Goal: Task Accomplishment & Management: Manage account settings

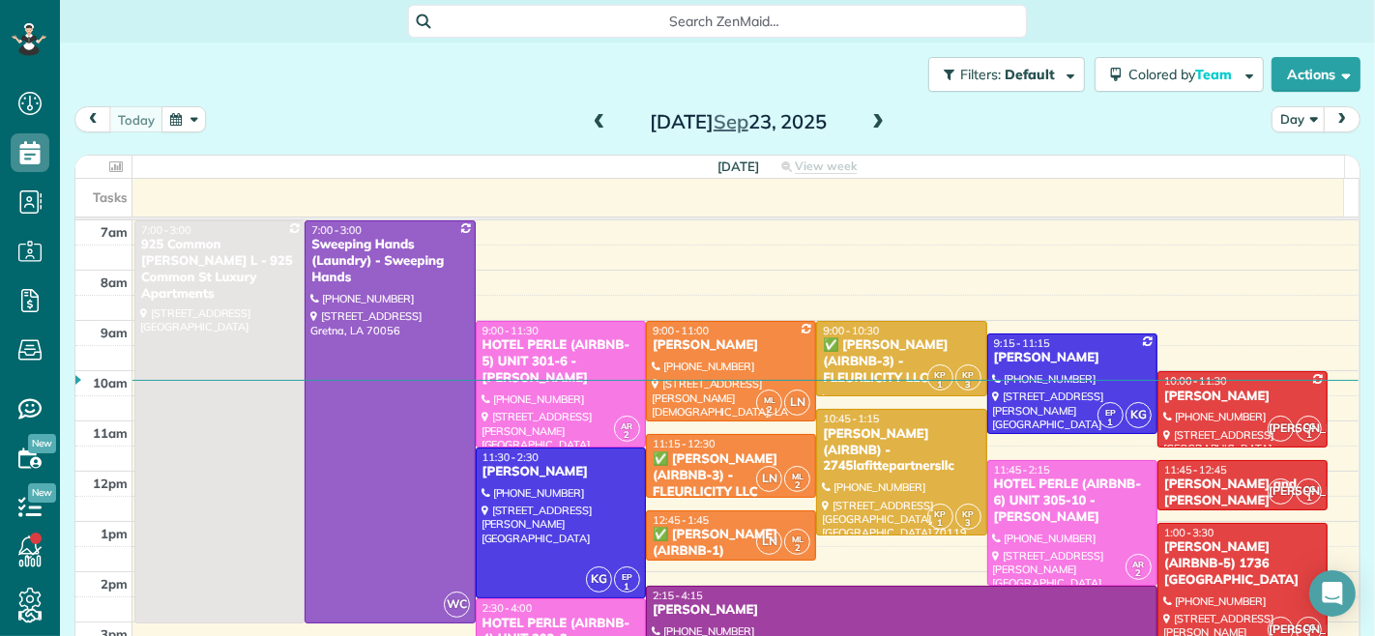
click at [600, 119] on span at bounding box center [599, 122] width 21 height 17
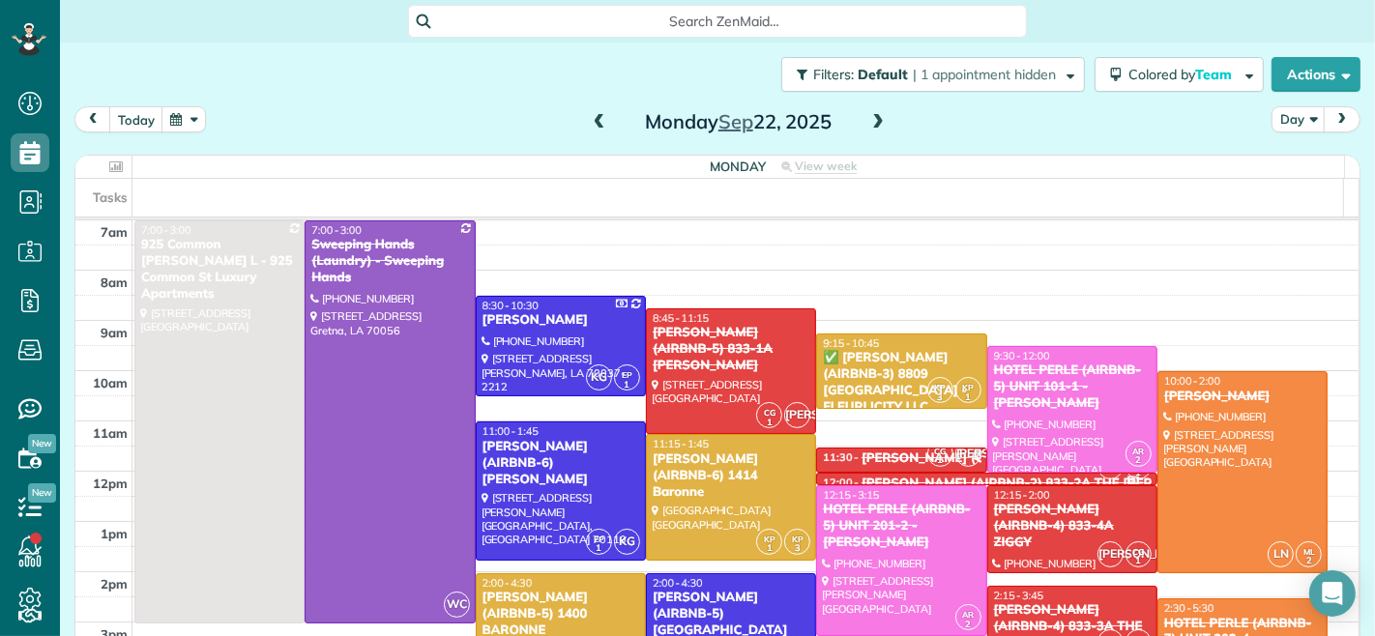
click at [872, 124] on span at bounding box center [877, 122] width 21 height 17
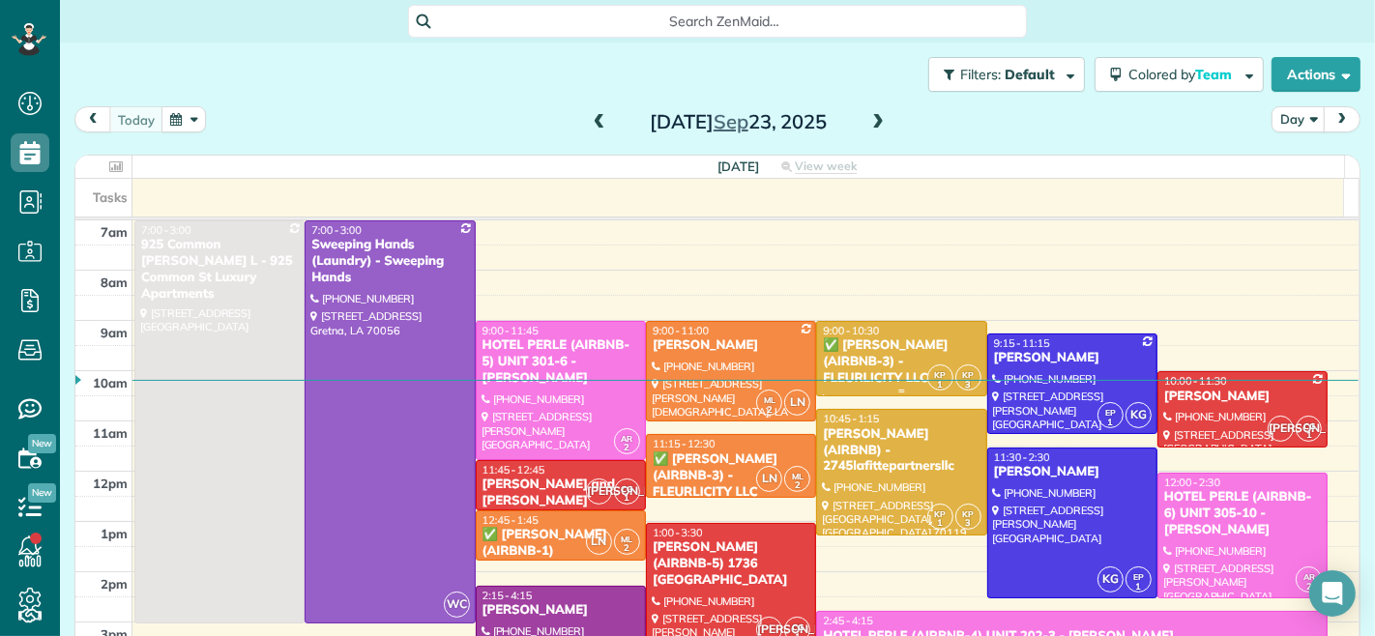
click at [866, 338] on div "✅ [PERSON_NAME] (AIRBNB-3) - FLEURLICITY LLC" at bounding box center [901, 362] width 159 height 49
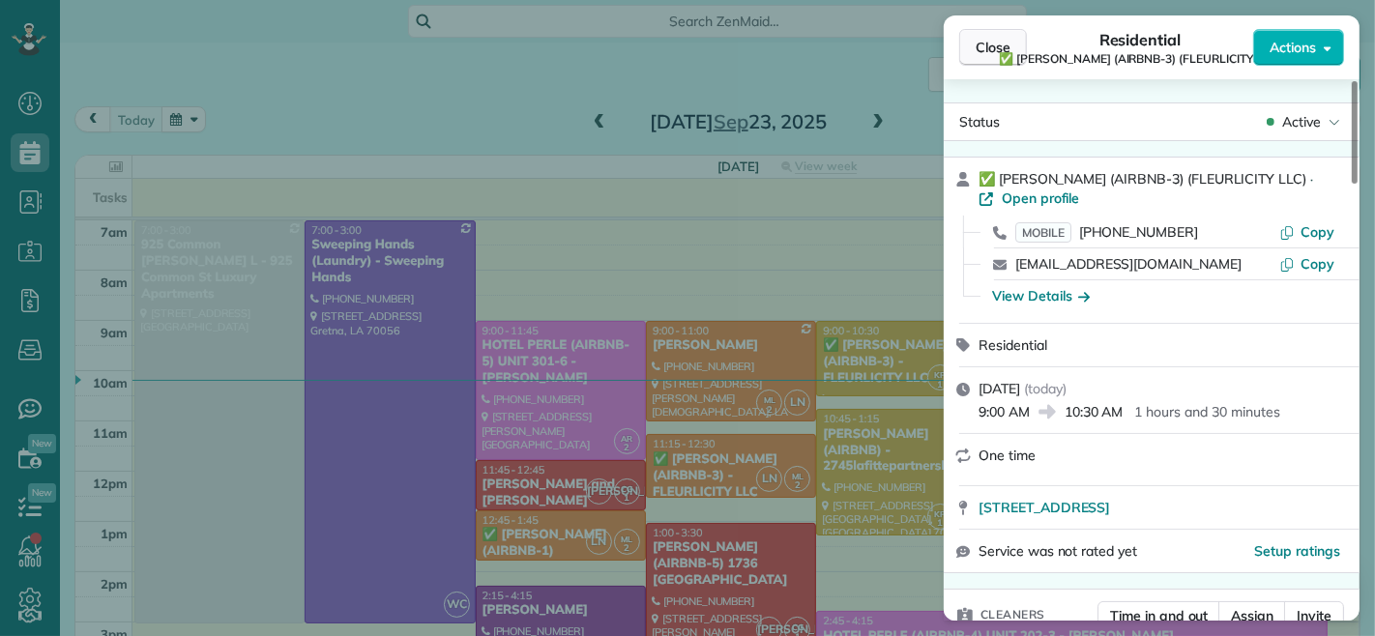
click at [993, 45] on span "Close" at bounding box center [993, 47] width 35 height 19
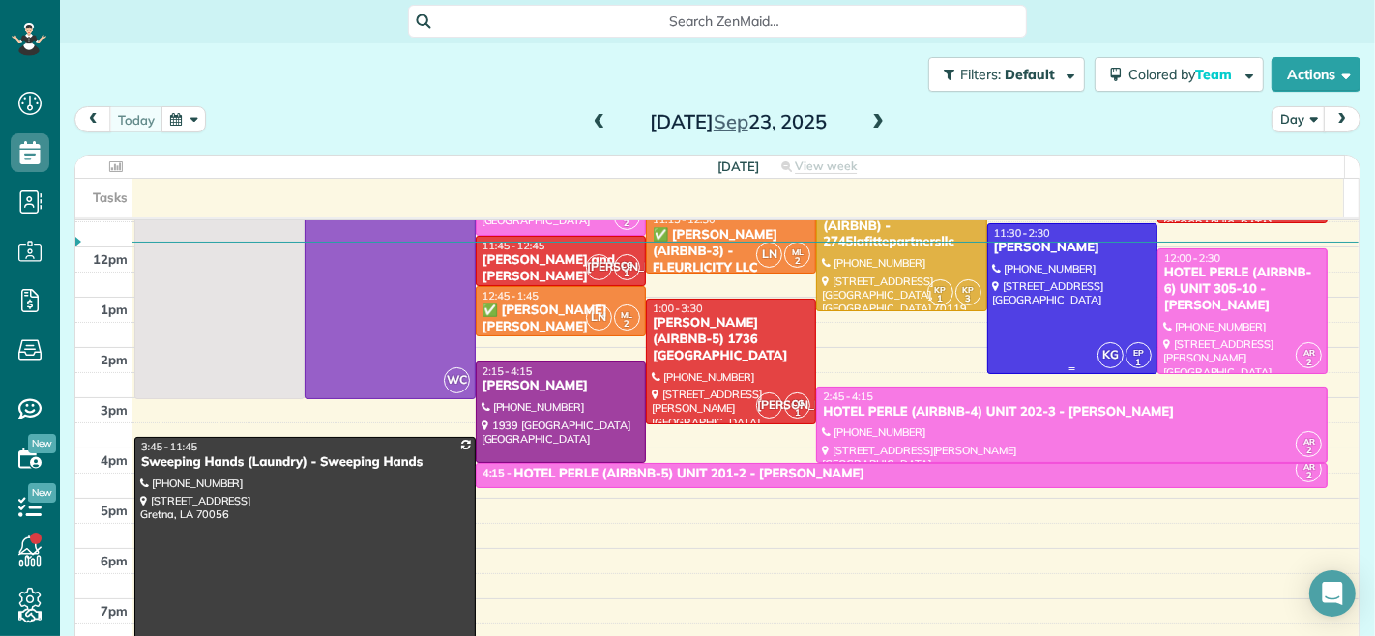
scroll to position [322, 0]
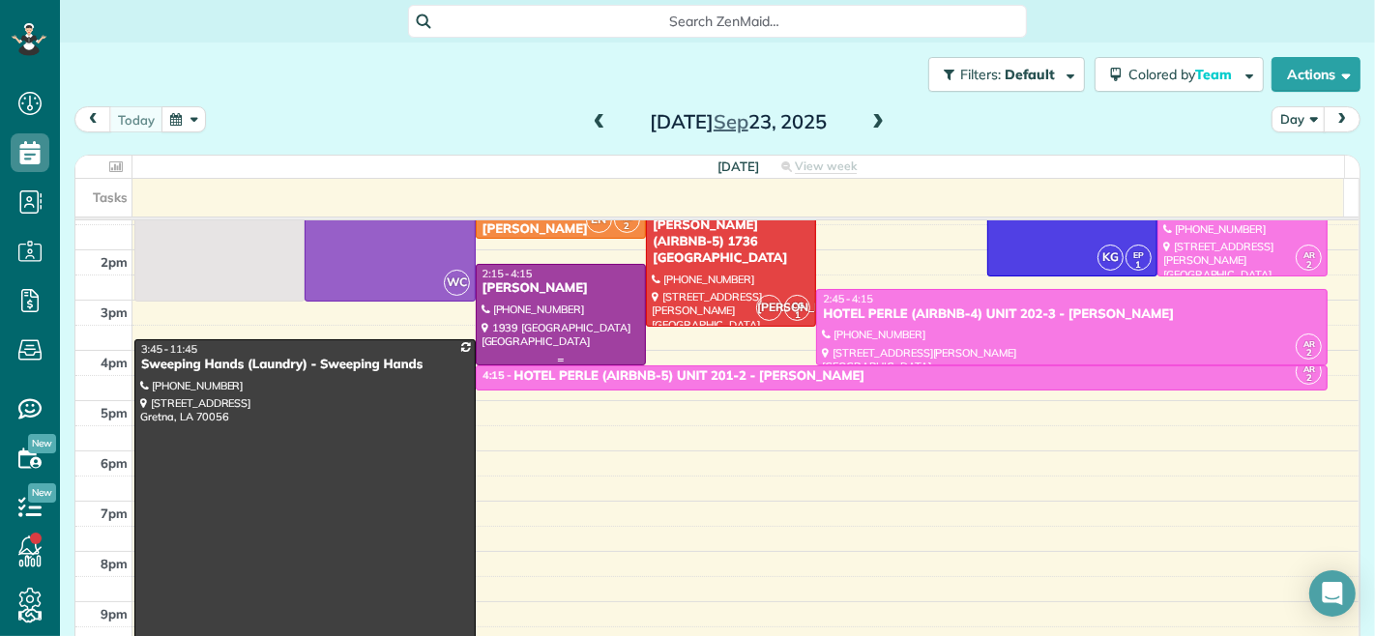
click at [593, 302] on div at bounding box center [561, 314] width 168 height 99
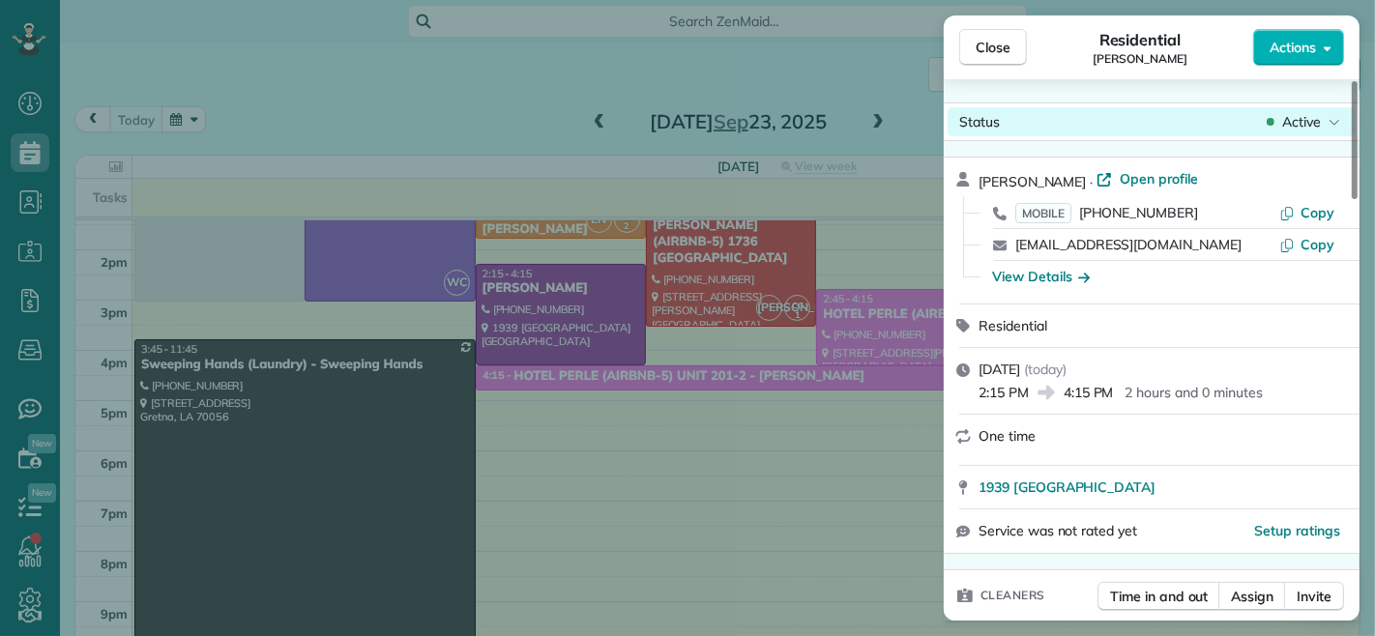
click at [1293, 113] on span "Active" at bounding box center [1301, 121] width 39 height 19
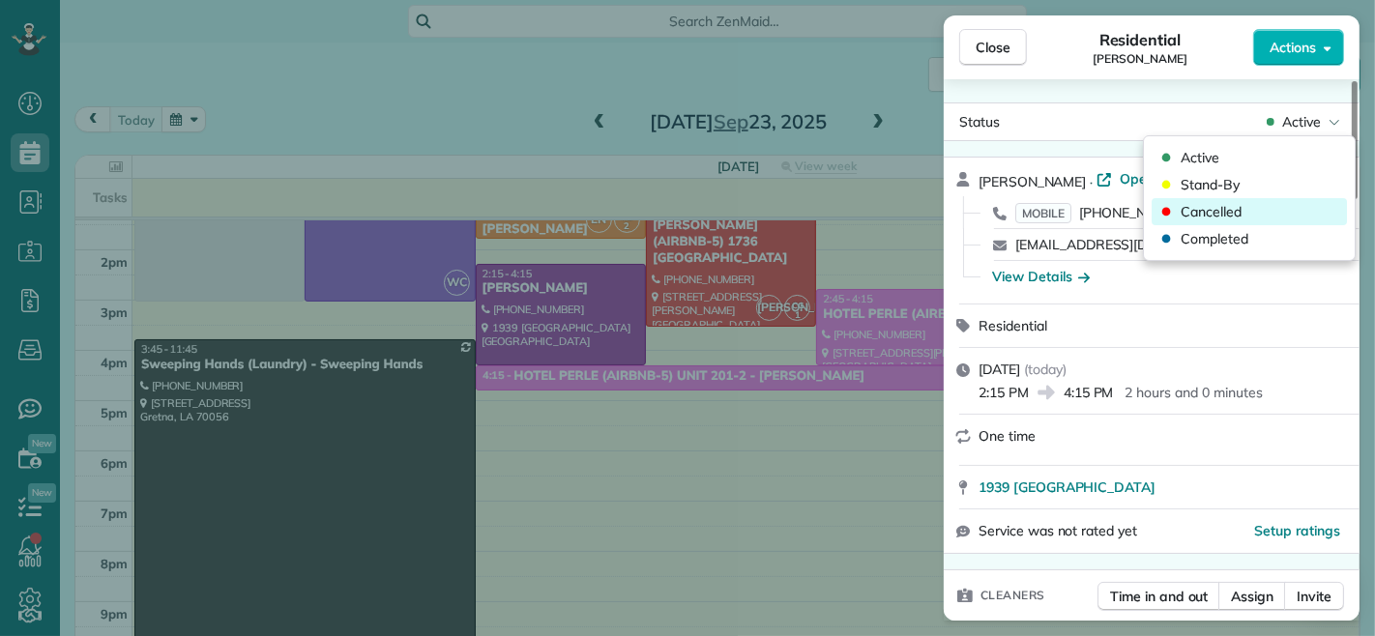
click at [1240, 208] on span "Cancelled" at bounding box center [1211, 211] width 61 height 19
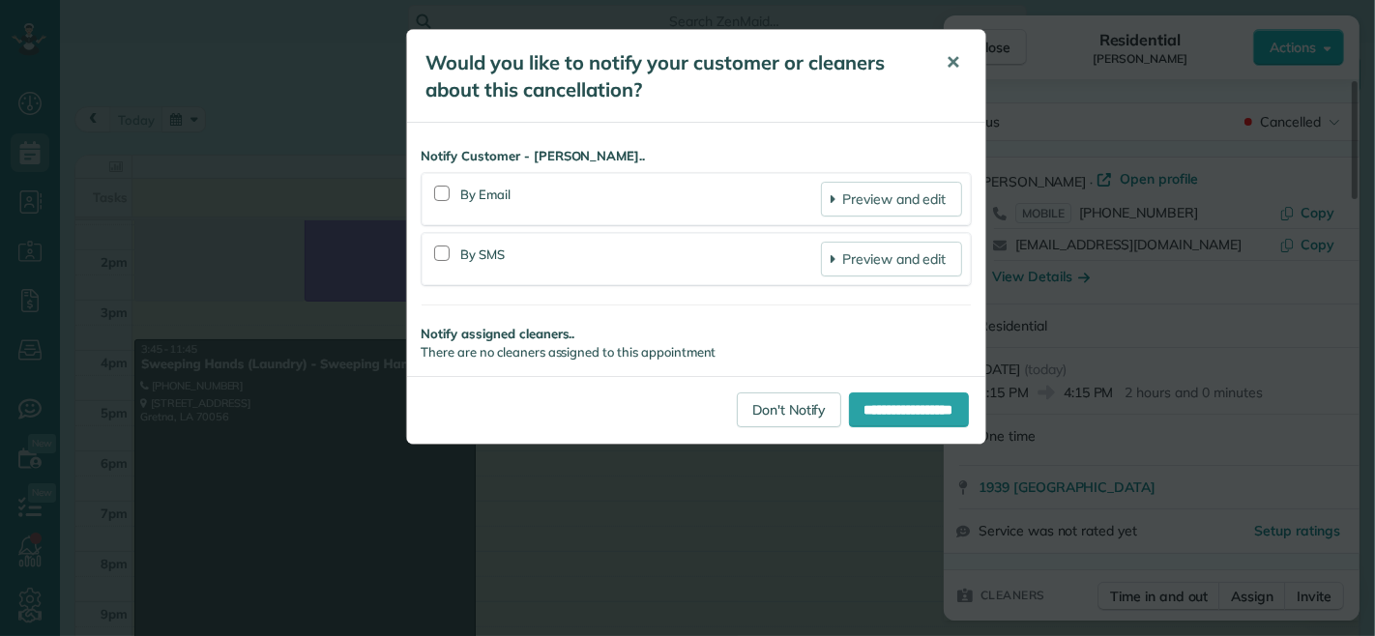
click at [953, 68] on span "✕" at bounding box center [954, 62] width 15 height 22
